Goal: Task Accomplishment & Management: Manage account settings

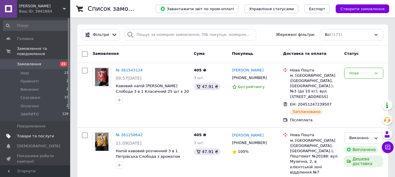
click at [37, 134] on span "Товари та послуги" at bounding box center [35, 136] width 37 height 5
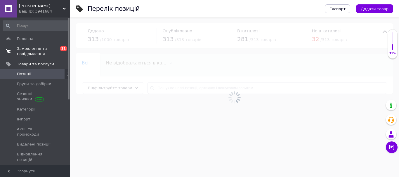
click at [46, 52] on span "Замовлення та повідомлення" at bounding box center [35, 51] width 37 height 11
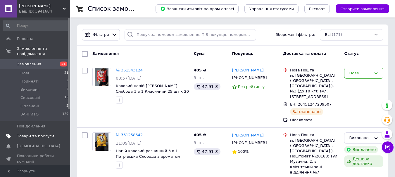
click at [38, 134] on span "Товари та послуги" at bounding box center [35, 136] width 37 height 5
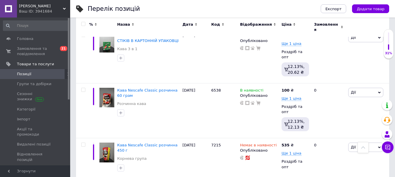
scroll to position [3655, 0]
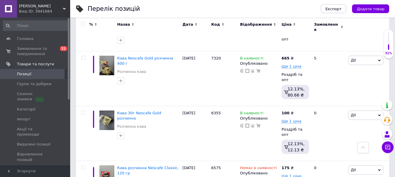
type input "265"
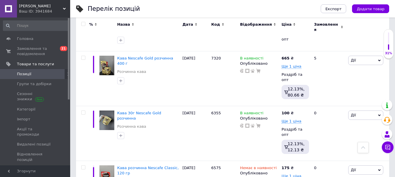
type input "256"
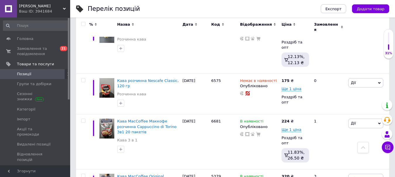
scroll to position [3743, 0]
type input "3"
type input "410"
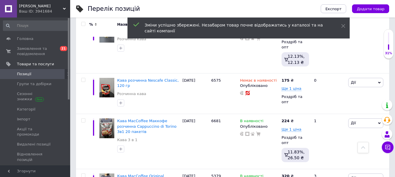
drag, startPoint x: 319, startPoint y: 116, endPoint x: 309, endPoint y: 114, distance: 9.8
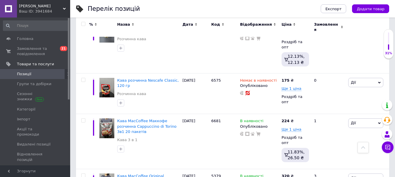
type input "395"
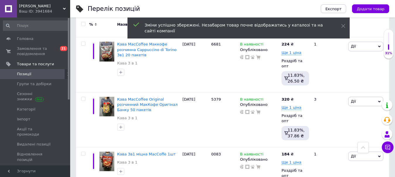
scroll to position [3831, 0]
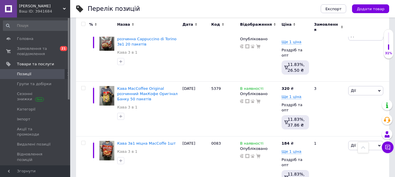
type input "480"
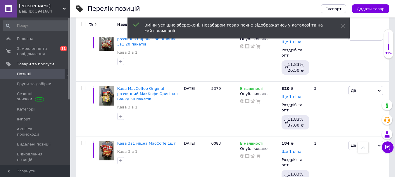
drag, startPoint x: 320, startPoint y: 90, endPoint x: 311, endPoint y: 92, distance: 9.5
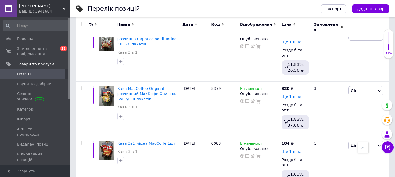
type input "470"
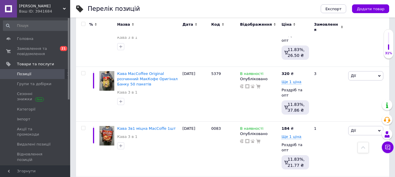
scroll to position [3860, 0]
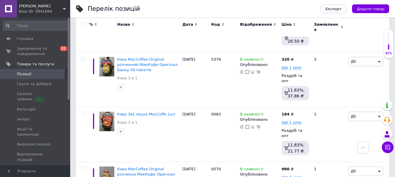
type input "250"
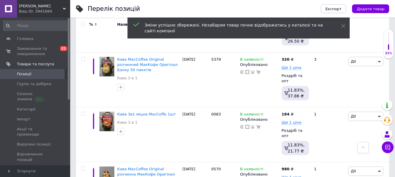
drag, startPoint x: 323, startPoint y: 123, endPoint x: 309, endPoint y: 121, distance: 14.1
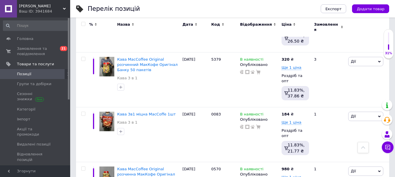
type input "240"
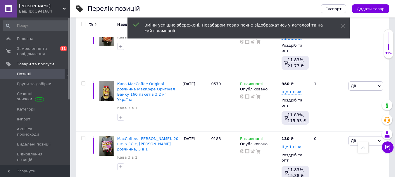
scroll to position [3948, 0]
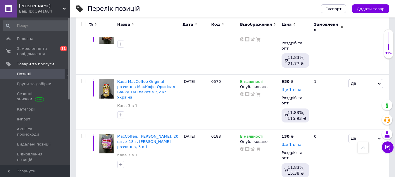
drag, startPoint x: 313, startPoint y: 97, endPoint x: 305, endPoint y: 97, distance: 7.6
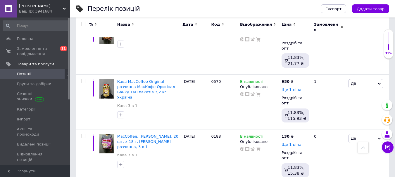
type input "420"
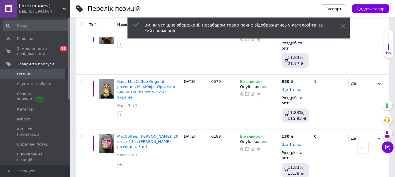
drag, startPoint x: 330, startPoint y: 99, endPoint x: 308, endPoint y: 97, distance: 21.1
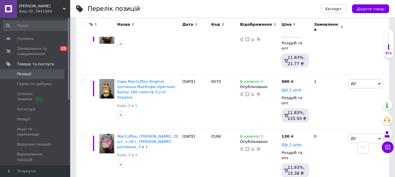
type input "410"
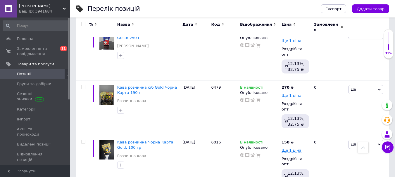
scroll to position [4896, 0]
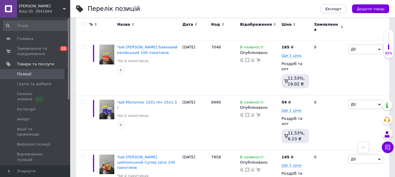
scroll to position [1055, 0]
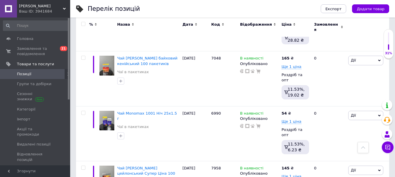
click at [265, 166] on use at bounding box center [266, 167] width 3 height 3
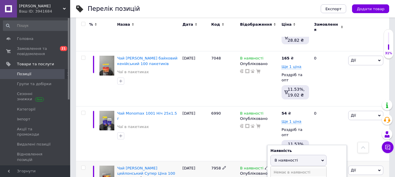
click at [285, 169] on li "Немає в наявності" at bounding box center [299, 173] width 56 height 8
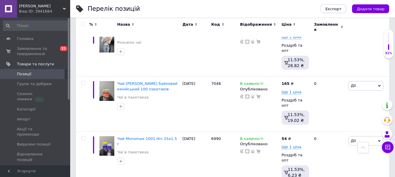
scroll to position [997, 0]
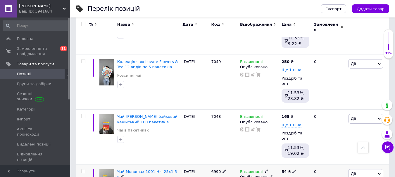
click at [292, 177] on span "Ще 1 ціна" at bounding box center [292, 180] width 20 height 5
click at [293, 170] on use at bounding box center [293, 171] width 3 height 3
type input "55"
click at [292, 177] on icon at bounding box center [294, 180] width 4 height 4
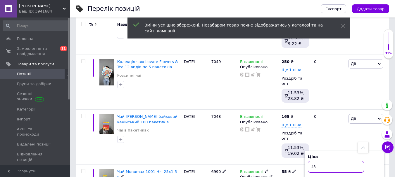
drag, startPoint x: 323, startPoint y: 61, endPoint x: 310, endPoint y: 63, distance: 12.7
click at [310, 161] on input "48" at bounding box center [336, 167] width 56 height 12
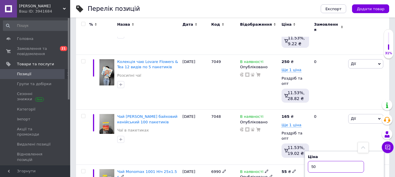
type input "50"
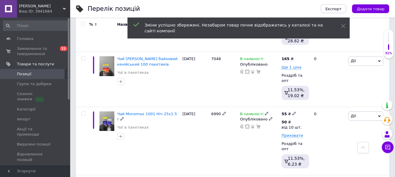
scroll to position [1055, 0]
drag, startPoint x: 310, startPoint y: 117, endPoint x: 300, endPoint y: 114, distance: 10.2
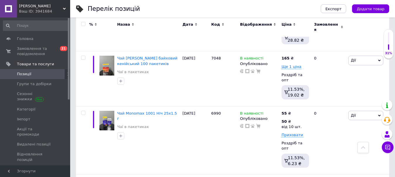
type input "55"
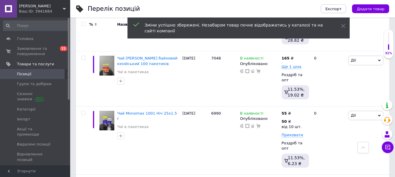
drag, startPoint x: 316, startPoint y: 116, endPoint x: 305, endPoint y: 116, distance: 11.1
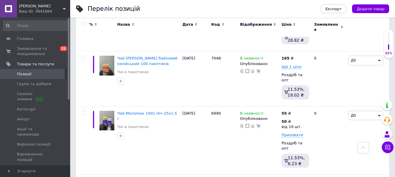
type input "50"
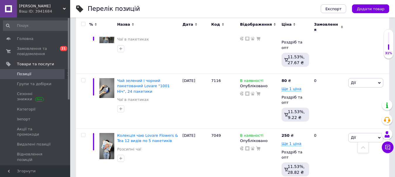
scroll to position [909, 0]
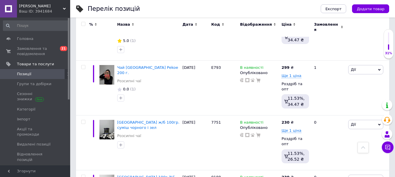
scroll to position [4942, 0]
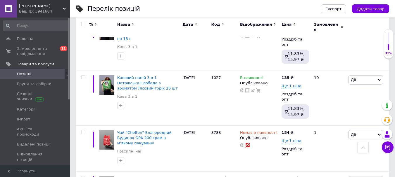
scroll to position [994, 0]
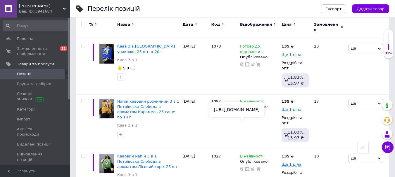
scroll to position [936, 0]
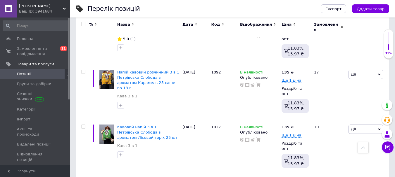
drag, startPoint x: 317, startPoint y: 118, endPoint x: 300, endPoint y: 120, distance: 17.4
type input "235"
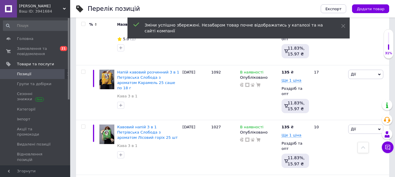
drag, startPoint x: 318, startPoint y: 123, endPoint x: 307, endPoint y: 124, distance: 10.6
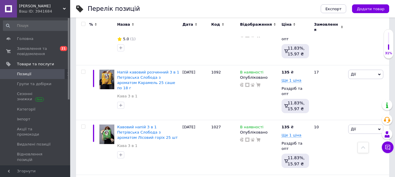
type input "225"
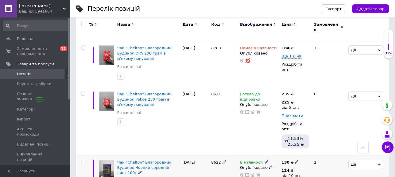
scroll to position [1111, 0]
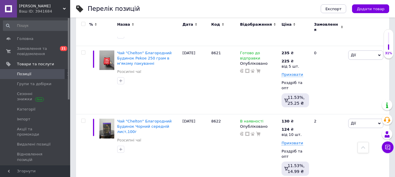
drag, startPoint x: 312, startPoint y: 73, endPoint x: 304, endPoint y: 72, distance: 8.2
type input "140"
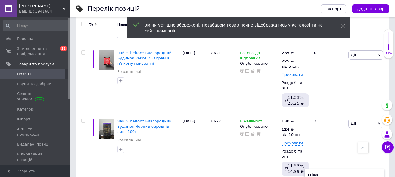
drag, startPoint x: 318, startPoint y: 74, endPoint x: 308, endPoint y: 74, distance: 9.9
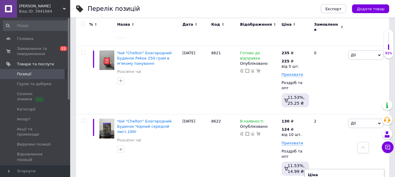
type input "130"
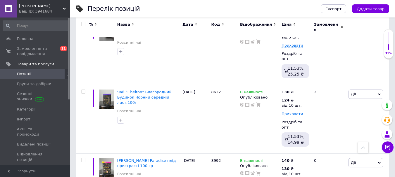
drag, startPoint x: 315, startPoint y: 104, endPoint x: 306, endPoint y: 105, distance: 9.4
type input "140"
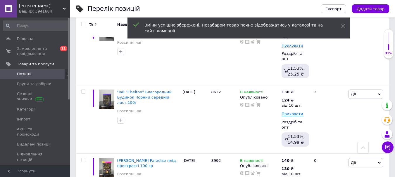
drag, startPoint x: 325, startPoint y: 108, endPoint x: 308, endPoint y: 105, distance: 17.8
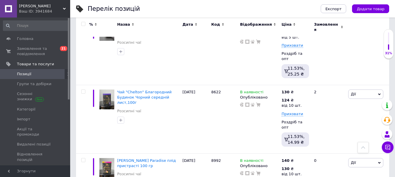
type input "130"
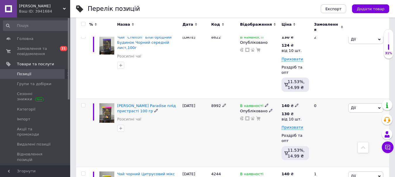
scroll to position [1199, 0]
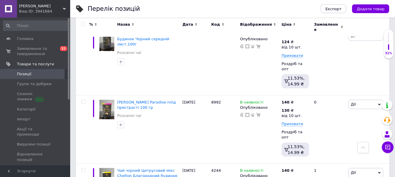
type input "130"
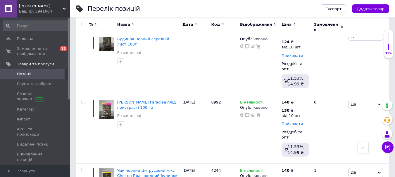
type input "124"
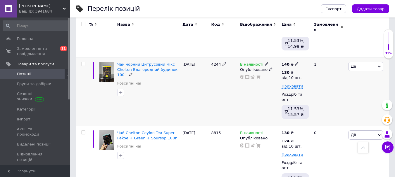
scroll to position [1316, 0]
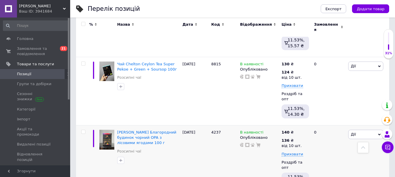
scroll to position [1404, 0]
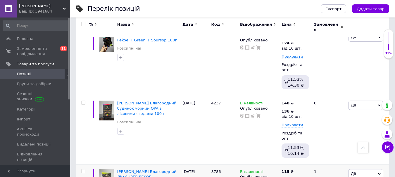
type input "120"
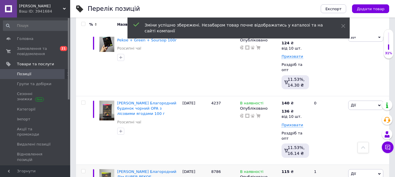
drag, startPoint x: 316, startPoint y: 97, endPoint x: 312, endPoint y: 97, distance: 4.4
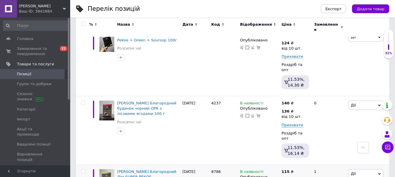
type input "115"
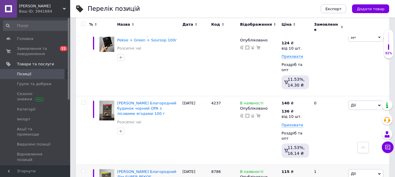
drag, startPoint x: 335, startPoint y: 137, endPoint x: 315, endPoint y: 137, distance: 20.5
type input "10"
click at [295, 177] on icon at bounding box center [297, 180] width 4 height 4
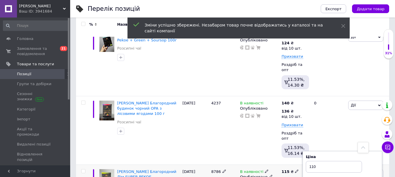
drag, startPoint x: 323, startPoint y: 73, endPoint x: 314, endPoint y: 73, distance: 9.4
type input "10"
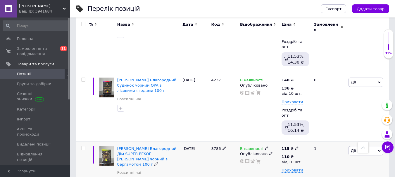
scroll to position [1491, 0]
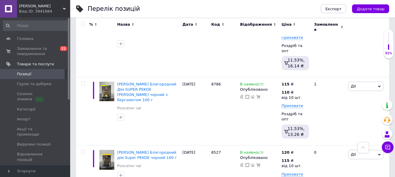
drag, startPoint x: 316, startPoint y: 69, endPoint x: 294, endPoint y: 69, distance: 21.6
type input "135"
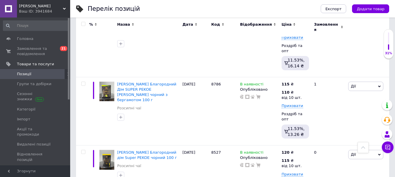
type input "125"
drag, startPoint x: 334, startPoint y: 119, endPoint x: 317, endPoint y: 111, distance: 17.9
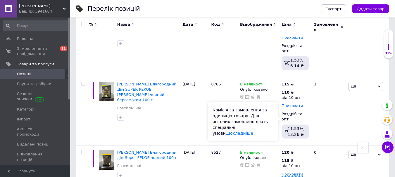
type input "10"
click at [235, 120] on div "Комісія за замовлення за одиницю товару. Для оптових замовлень діють спеціальні…" at bounding box center [243, 122] width 70 height 39
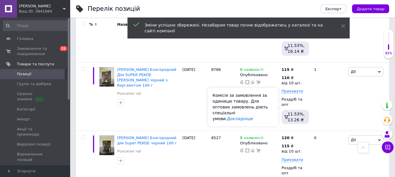
scroll to position [1521, 0]
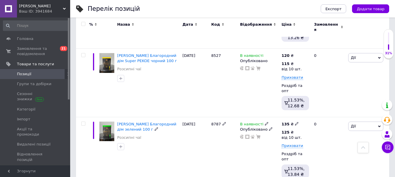
scroll to position [1608, 0]
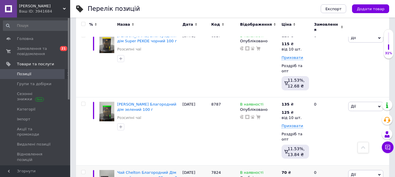
drag, startPoint x: 313, startPoint y: 82, endPoint x: 302, endPoint y: 79, distance: 11.1
type input "247"
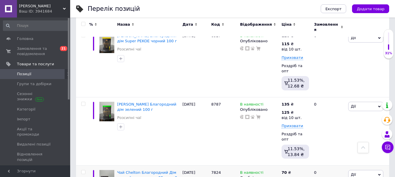
drag, startPoint x: 295, startPoint y: 92, endPoint x: 293, endPoint y: 95, distance: 3.7
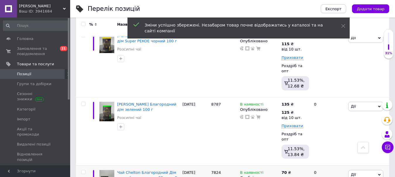
drag, startPoint x: 314, startPoint y: 82, endPoint x: 311, endPoint y: 82, distance: 3.5
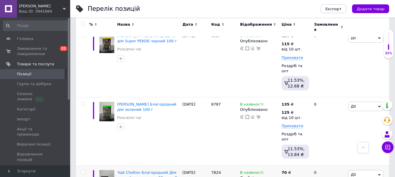
type input "242"
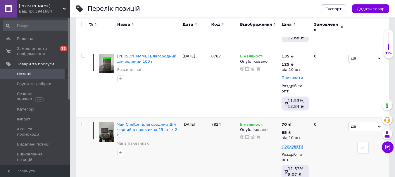
scroll to position [1667, 0]
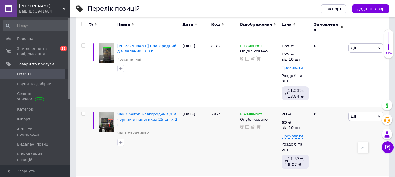
drag, startPoint x: 315, startPoint y: 83, endPoint x: 305, endPoint y: 85, distance: 10.0
type input "120"
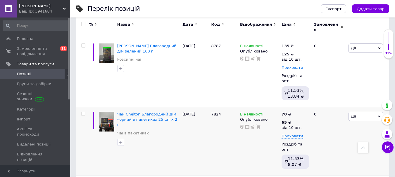
type input "113"
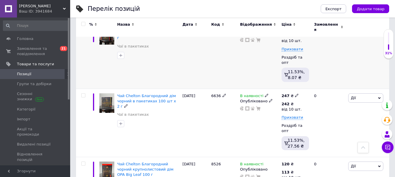
scroll to position [1754, 0]
type input "140"
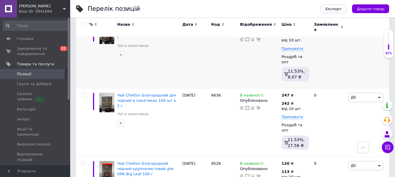
type input "130"
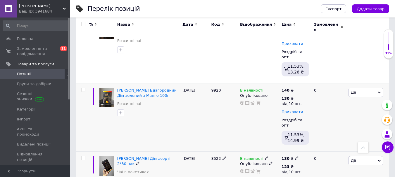
scroll to position [1901, 0]
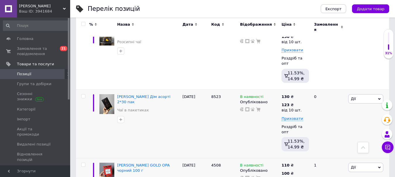
scroll to position [1959, 0]
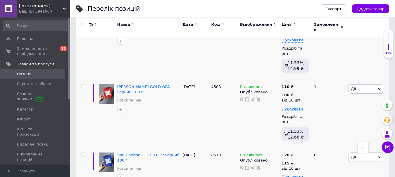
scroll to position [2047, 0]
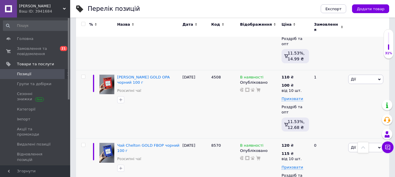
drag, startPoint x: 313, startPoint y: 84, endPoint x: 300, endPoint y: 82, distance: 12.9
type input "110"
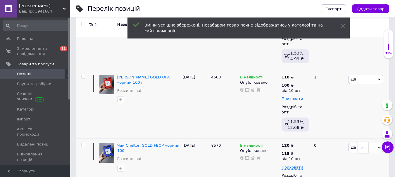
drag, startPoint x: 317, startPoint y: 83, endPoint x: 305, endPoint y: 85, distance: 11.6
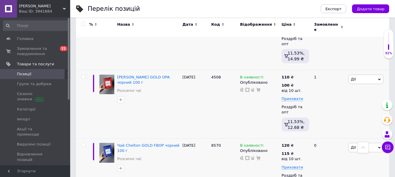
drag, startPoint x: 318, startPoint y: 87, endPoint x: 311, endPoint y: 84, distance: 7.9
type input "100"
